Goal: Task Accomplishment & Management: Use online tool/utility

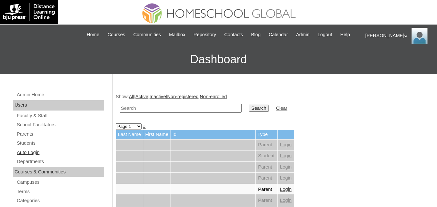
click at [27, 157] on link "Auto Login" at bounding box center [60, 153] width 88 height 8
click at [26, 157] on link "Auto Login" at bounding box center [60, 153] width 88 height 8
click at [182, 116] on td at bounding box center [180, 108] width 128 height 15
click at [165, 113] on input "text" at bounding box center [181, 108] width 122 height 9
paste input "[PERSON_NAME]"
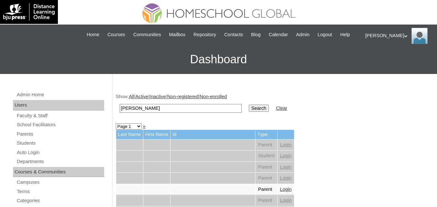
type input "[PERSON_NAME]"
click at [249, 112] on input "Search" at bounding box center [259, 108] width 20 height 7
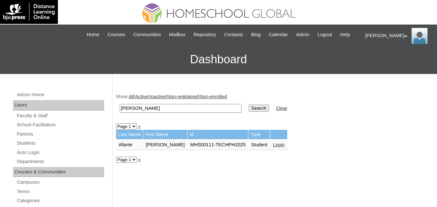
drag, startPoint x: 271, startPoint y: 155, endPoint x: 266, endPoint y: 152, distance: 5.4
click at [273, 147] on link "Login" at bounding box center [279, 144] width 12 height 5
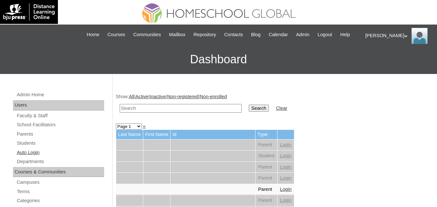
click at [23, 157] on link "Auto Login" at bounding box center [60, 153] width 88 height 8
click at [33, 157] on link "Auto Login" at bounding box center [60, 153] width 88 height 8
click at [145, 113] on input "text" at bounding box center [181, 108] width 122 height 9
type input "Carly Nathania"
click at [249, 112] on input "Search" at bounding box center [259, 108] width 20 height 7
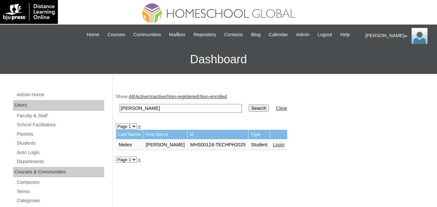
click at [277, 147] on link "Login" at bounding box center [279, 144] width 12 height 5
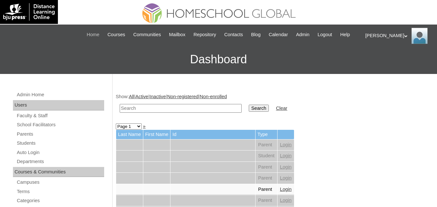
click at [98, 33] on span "Home" at bounding box center [93, 34] width 13 height 7
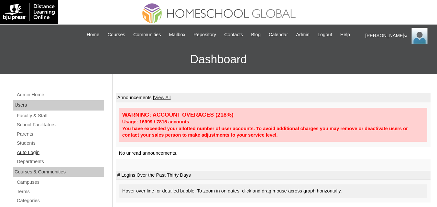
click at [29, 157] on link "Auto Login" at bounding box center [60, 153] width 88 height 8
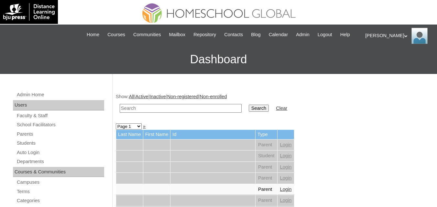
click at [160, 113] on input "text" at bounding box center [181, 108] width 122 height 9
type input "yulan"
click at [249, 105] on input "Search" at bounding box center [259, 108] width 20 height 7
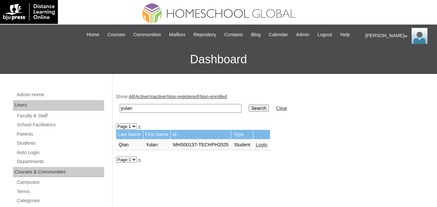
click at [261, 147] on link "Login" at bounding box center [262, 144] width 12 height 5
